Goal: Transaction & Acquisition: Purchase product/service

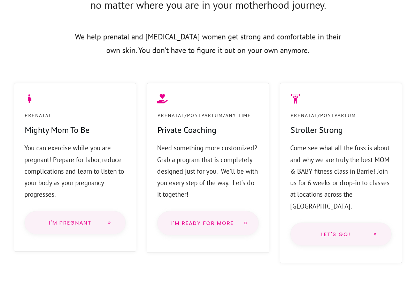
scroll to position [497, 0]
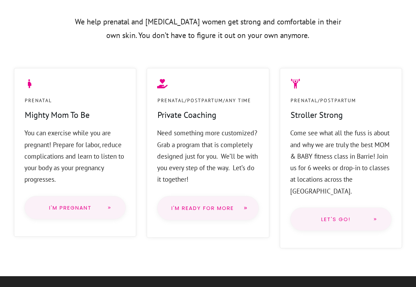
click at [310, 216] on span "Let's go!" at bounding box center [335, 219] width 63 height 6
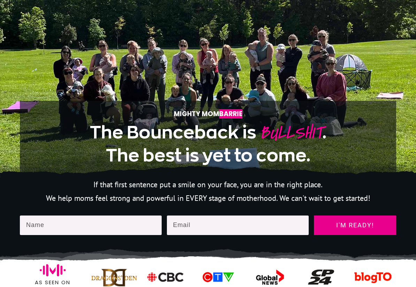
scroll to position [121, 0]
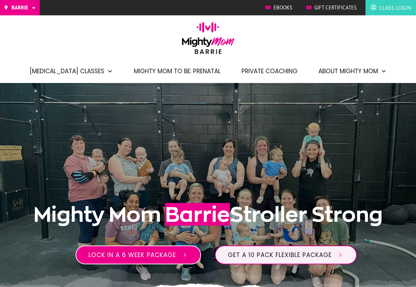
scroll to position [100, 0]
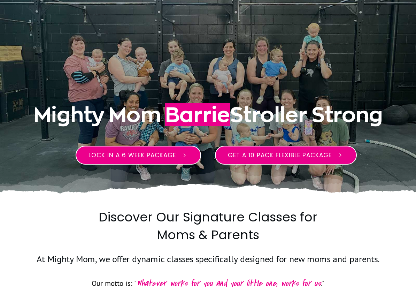
click at [239, 161] on link "Get a 10 pack flexible package" at bounding box center [286, 155] width 142 height 19
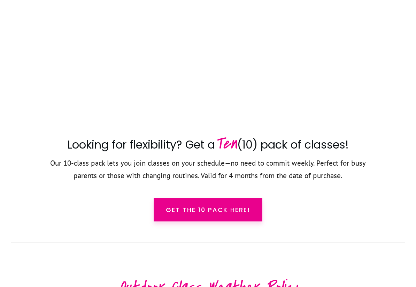
scroll to position [1098, 0]
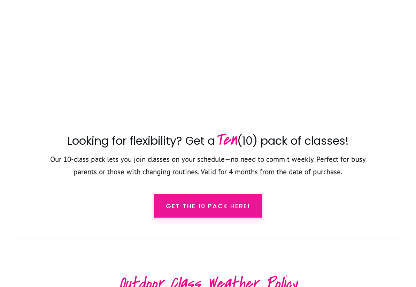
click at [171, 201] on span "Get the 10 pack here!" at bounding box center [208, 205] width 84 height 9
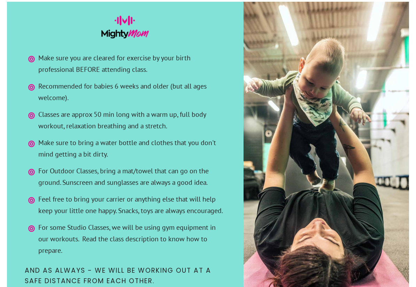
scroll to position [1822, 0]
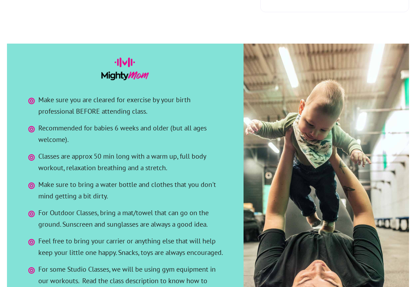
scroll to position [100, 0]
